Goal: Information Seeking & Learning: Learn about a topic

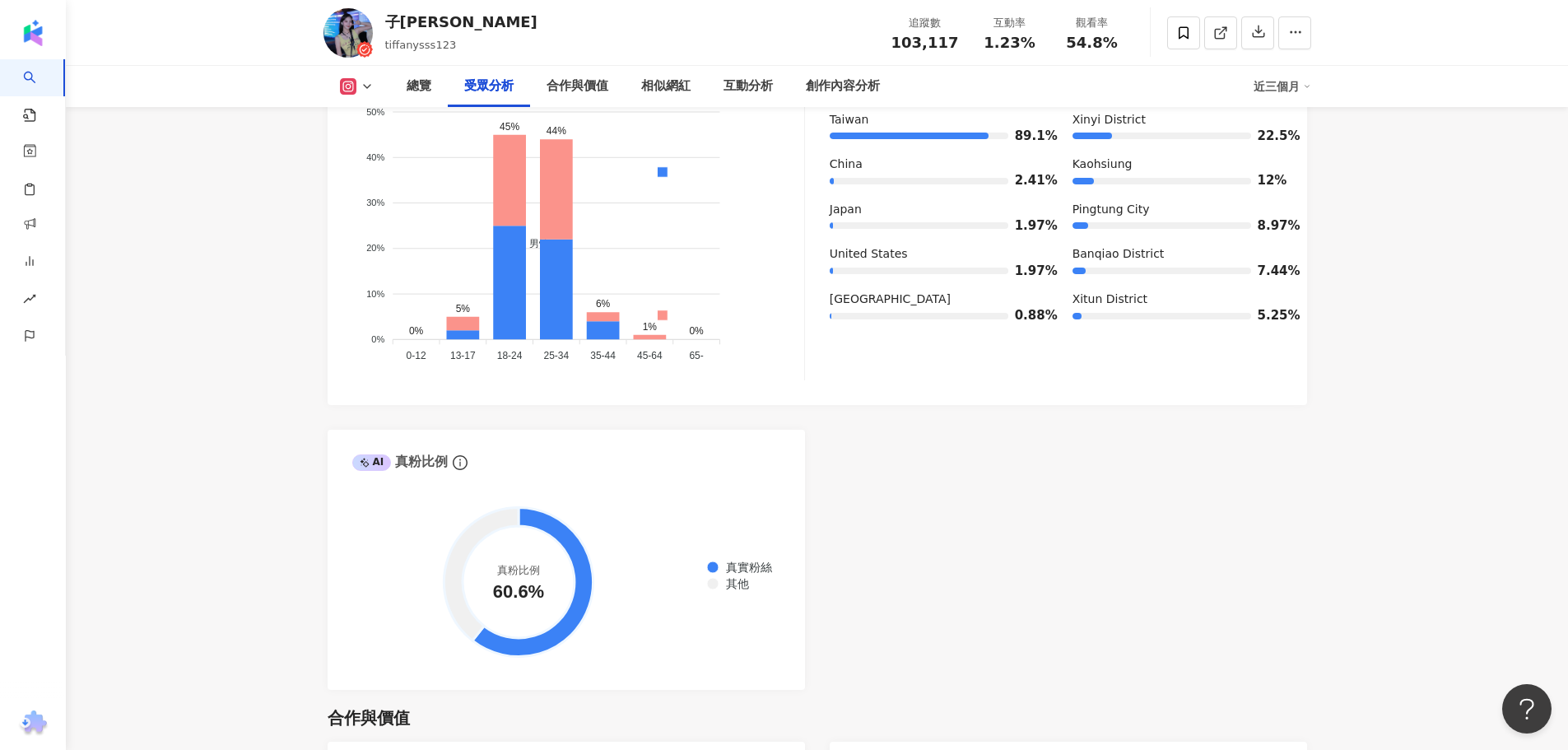
scroll to position [1564, 0]
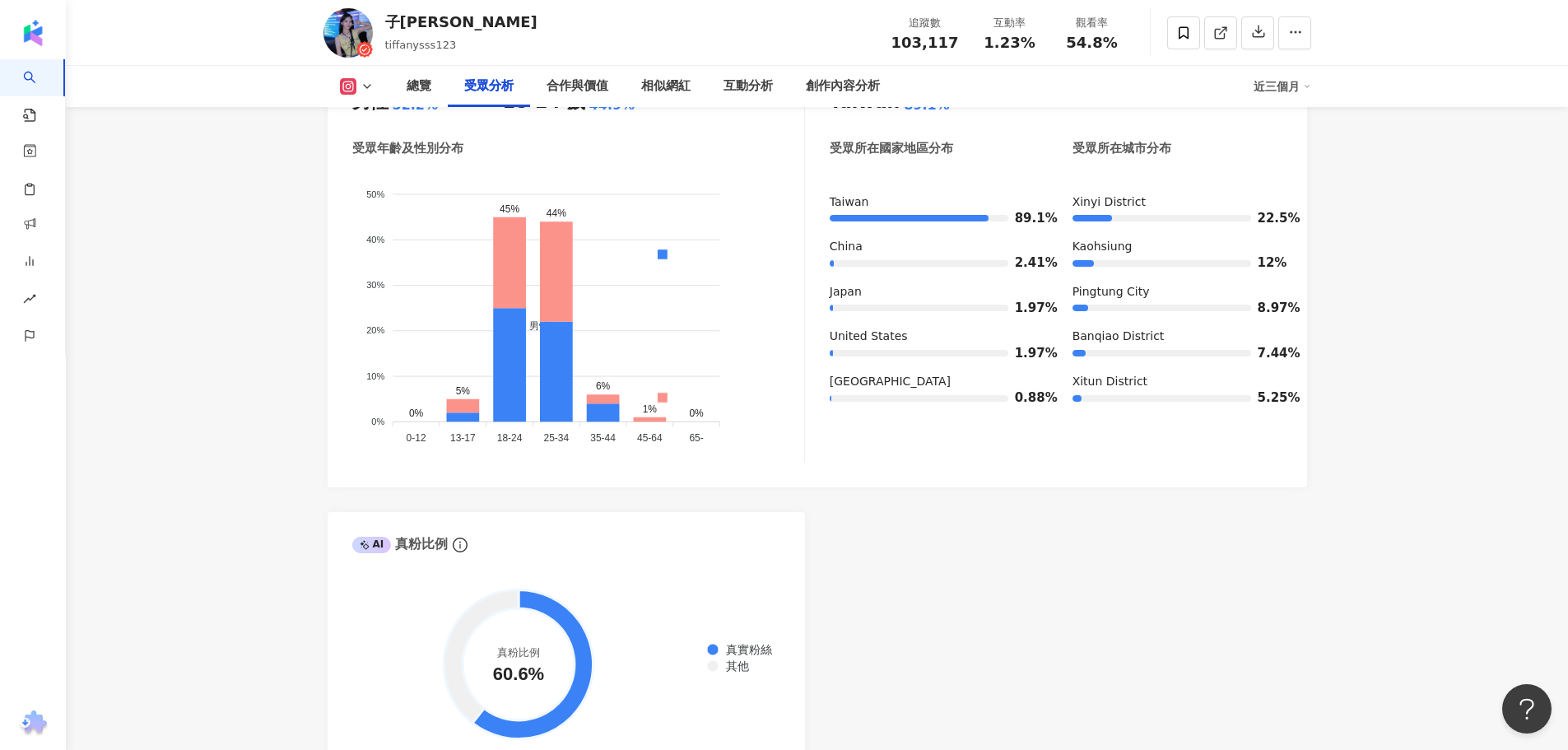
click at [545, 335] on icon "男性 女性 50% 50% 40% 40% 30% 30% 20% 20% 10% 10% 0% 0% 0% 5% 45% 44% 6% 1% 0% 0-12…" at bounding box center [578, 310] width 452 height 281
click at [564, 273] on icon at bounding box center [556, 271] width 33 height 100
click at [1053, 569] on div "AI Instagram 受眾樣貌分析 這對您是否有幫助？ 受眾主要性別 男性 52.2% 受眾主要年齡 18-24 歲 44.9% 受眾年齡及性別分布 男性…" at bounding box center [817, 386] width 979 height 771
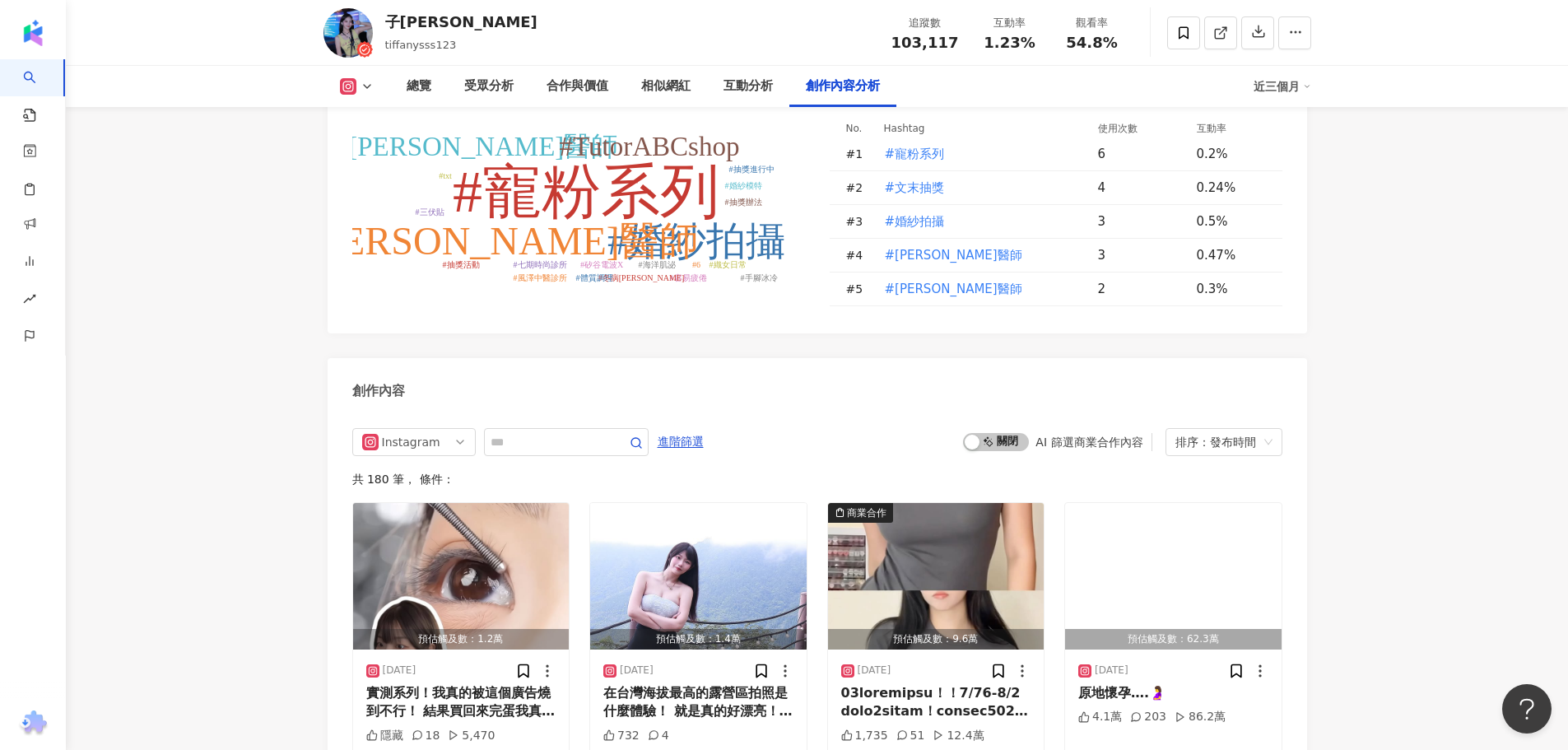
scroll to position [5020, 0]
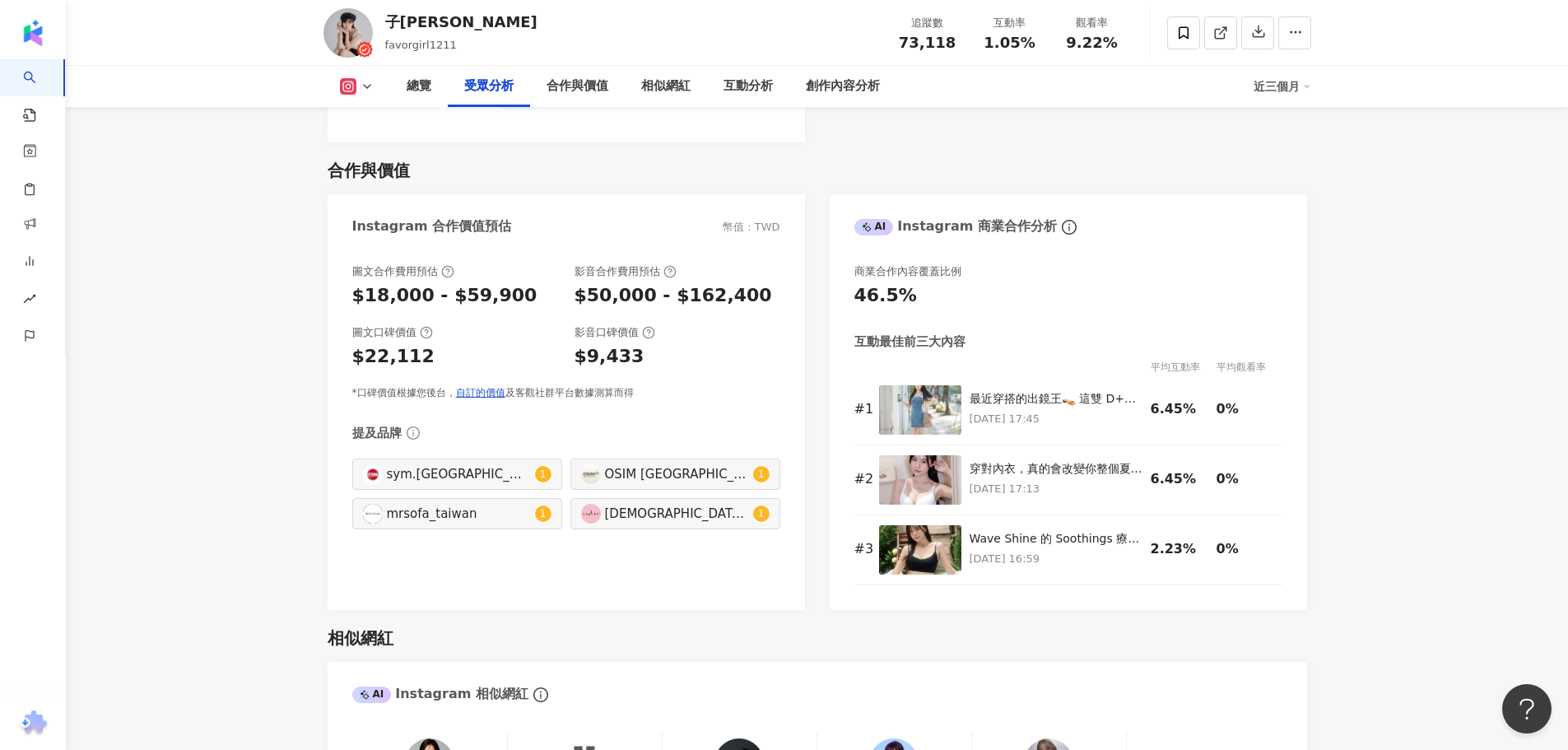
scroll to position [1481, 0]
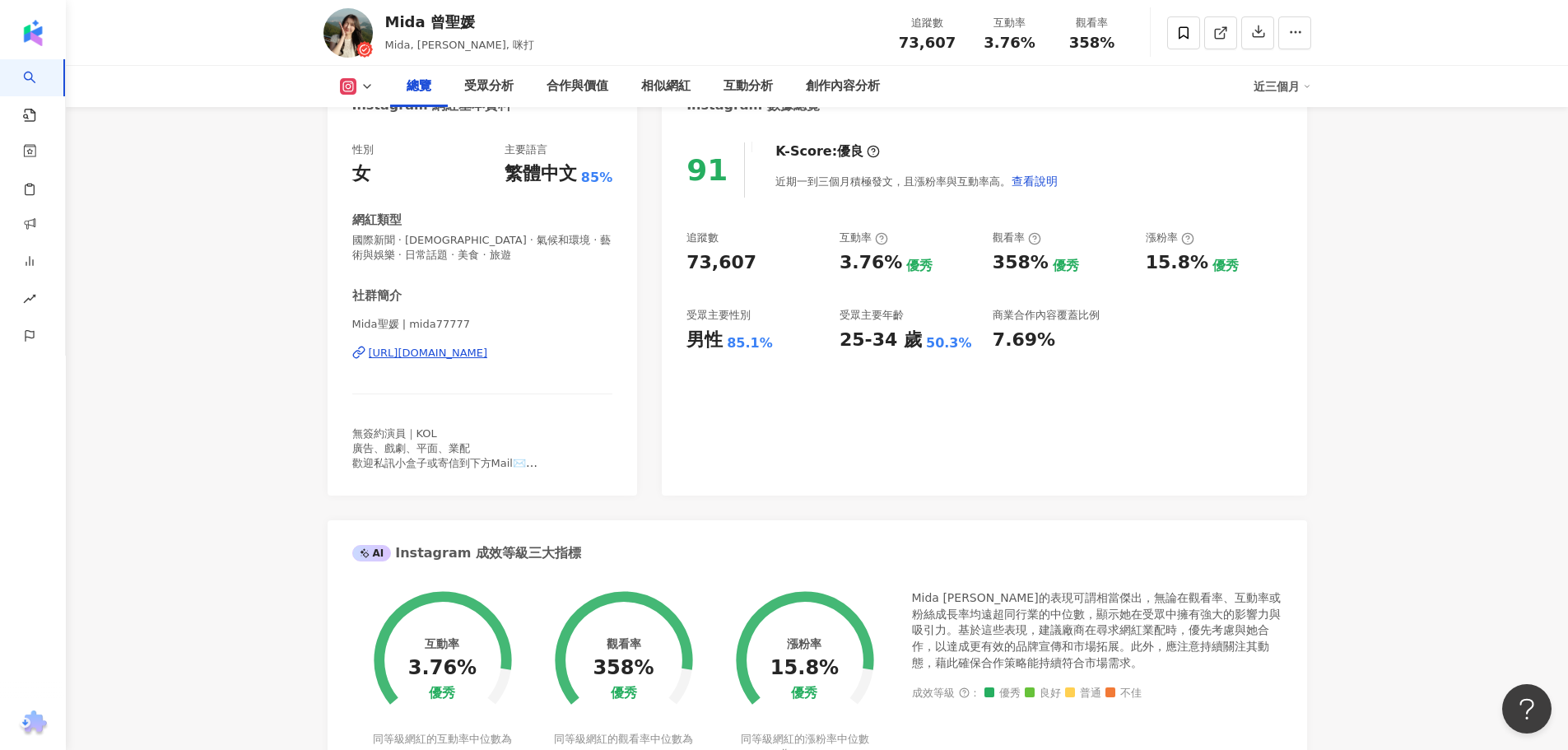
scroll to position [82, 0]
